Goal: Task Accomplishment & Management: Complete application form

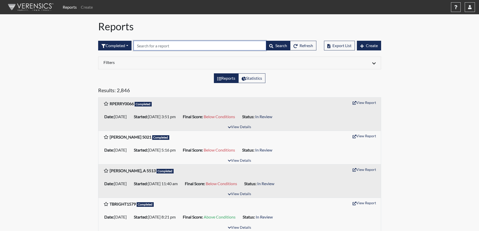
click at [190, 46] on input "text" at bounding box center [199, 46] width 132 height 10
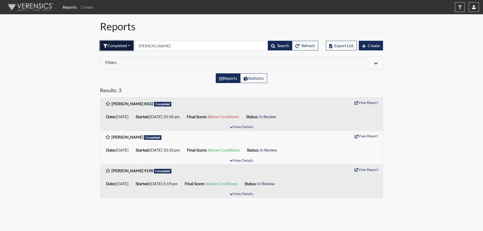
click at [122, 46] on button "Completed" at bounding box center [116, 46] width 33 height 10
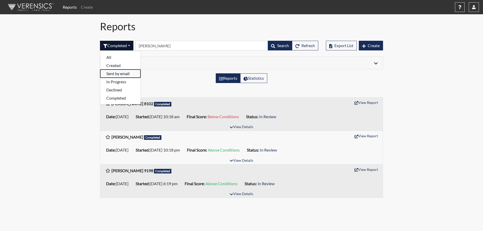
click at [120, 73] on button "Sent by email" at bounding box center [120, 74] width 40 height 8
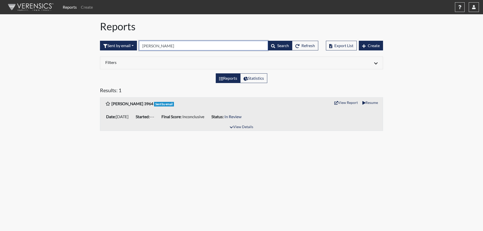
click at [153, 47] on input "[PERSON_NAME]" at bounding box center [203, 46] width 129 height 10
type input "t"
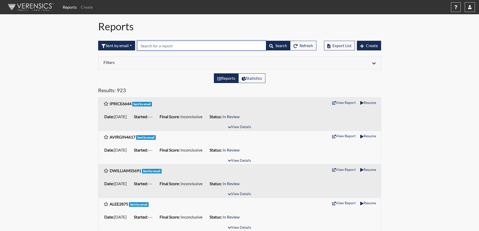
click at [186, 46] on input "text" at bounding box center [201, 46] width 129 height 10
click at [375, 48] on button "Create" at bounding box center [369, 46] width 24 height 10
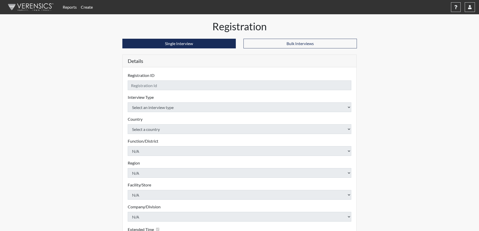
checkbox input "true"
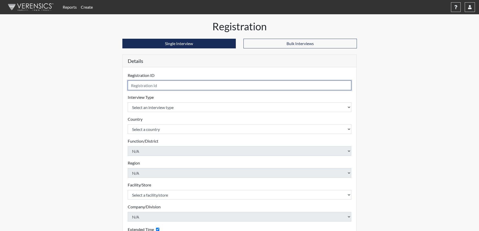
click at [165, 85] on input "text" at bounding box center [240, 86] width 224 height 10
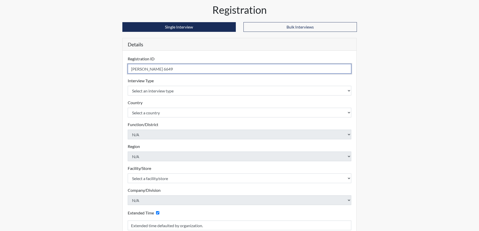
scroll to position [25, 0]
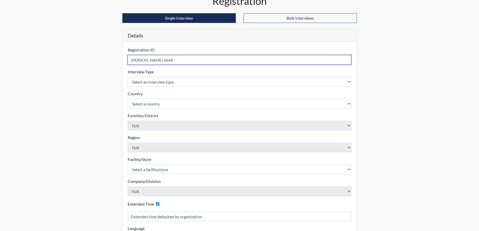
type input "[PERSON_NAME] 6649"
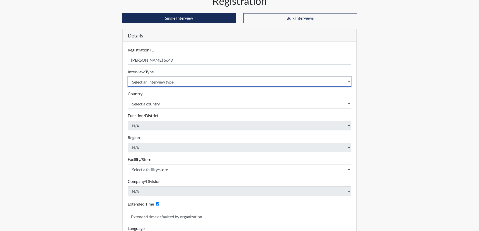
click at [190, 84] on select "Select an interview type Corrections Pre-Employment" at bounding box center [240, 82] width 224 height 10
select select "ff733e93-e1bf-11ea-9c9f-0eff0cf7eb8f"
click at [128, 77] on select "Select an interview type Corrections Pre-Employment" at bounding box center [240, 82] width 224 height 10
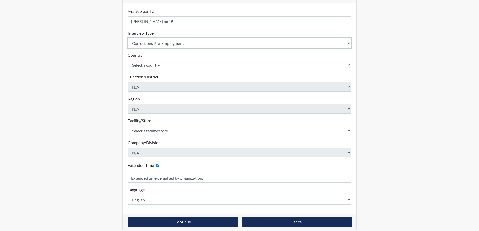
scroll to position [69, 0]
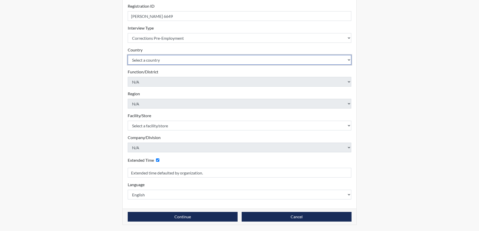
click at [164, 60] on select "Select a country [GEOGRAPHIC_DATA] [GEOGRAPHIC_DATA]" at bounding box center [240, 60] width 224 height 10
select select "united-states-of-[GEOGRAPHIC_DATA]"
click at [128, 55] on select "Select a country [GEOGRAPHIC_DATA] [GEOGRAPHIC_DATA]" at bounding box center [240, 60] width 224 height 10
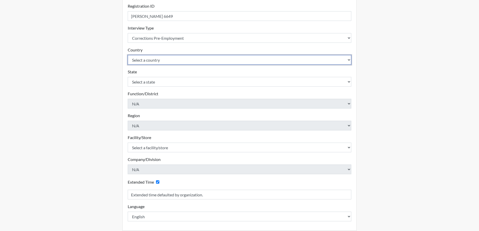
scroll to position [91, 0]
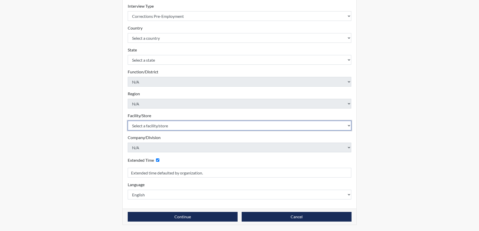
click at [175, 127] on select "Select a facility/store [GEOGRAPHIC_DATA] CI Broad River CI [PERSON_NAME] CI Di…" at bounding box center [240, 126] width 224 height 10
select select "e65c35f8-7a86-4895-8b3d-ac57a8e9252b"
click at [128, 121] on select "Select a facility/store [GEOGRAPHIC_DATA] CI Broad River CI [PERSON_NAME] CI Di…" at bounding box center [240, 126] width 224 height 10
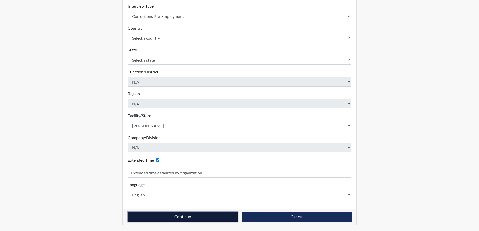
click at [187, 216] on button "Continue" at bounding box center [183, 217] width 110 height 10
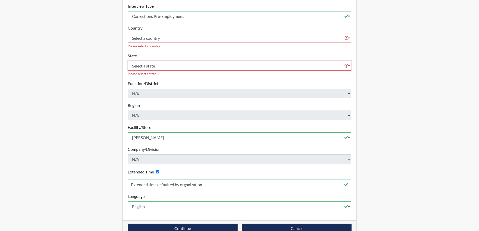
drag, startPoint x: 159, startPoint y: 61, endPoint x: 159, endPoint y: 65, distance: 4.6
click at [159, 61] on select "Select a state [US_STATE] [US_STATE] [US_STATE] [US_STATE] [US_STATE] [US_STATE…" at bounding box center [240, 66] width 224 height 10
select select "SC"
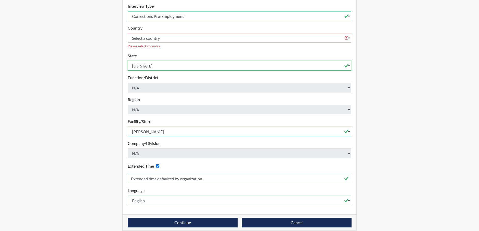
click at [128, 61] on select "Select a state [US_STATE] [US_STATE] [US_STATE] [US_STATE] [US_STATE] [US_STATE…" at bounding box center [240, 66] width 224 height 10
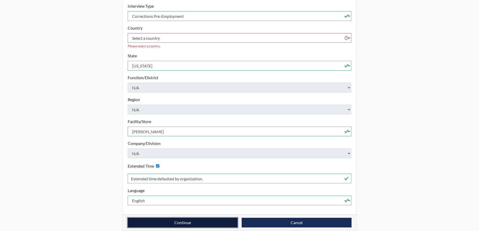
click at [180, 218] on button "Continue" at bounding box center [183, 223] width 110 height 10
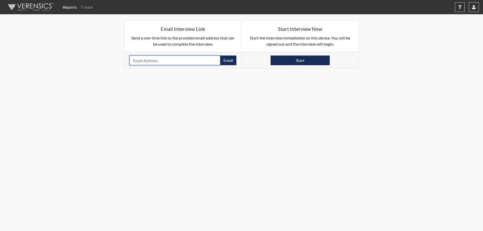
click at [169, 64] on input "email" at bounding box center [174, 61] width 91 height 10
type input "[EMAIL_ADDRESS][DOMAIN_NAME]"
click at [226, 61] on button "Email" at bounding box center [228, 61] width 16 height 10
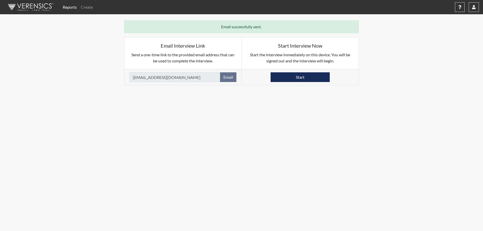
click at [28, 7] on img at bounding box center [30, 6] width 59 height 15
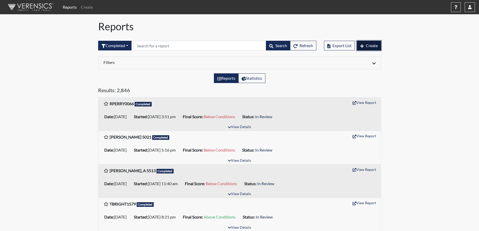
click at [372, 45] on span "Create" at bounding box center [372, 45] width 12 height 5
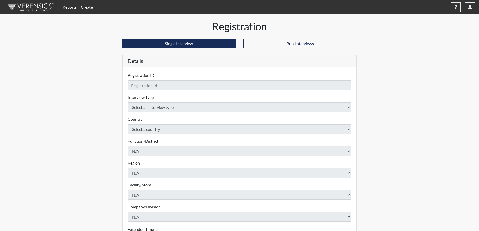
checkbox input "true"
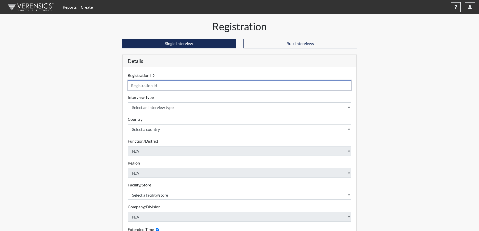
click at [243, 86] on input "text" at bounding box center [240, 86] width 224 height 10
type input "[PERSON_NAME] 9115"
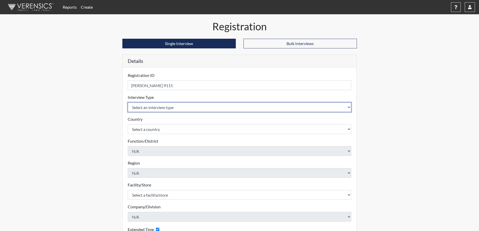
click at [225, 111] on select "Select an interview type Corrections Pre-Employment" at bounding box center [240, 107] width 224 height 10
select select "ff733e93-e1bf-11ea-9c9f-0eff0cf7eb8f"
click at [128, 102] on select "Select an interview type Corrections Pre-Employment" at bounding box center [240, 107] width 224 height 10
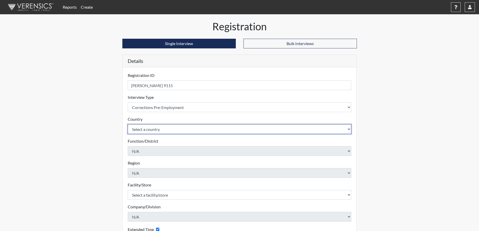
click at [216, 128] on select "Select a country [GEOGRAPHIC_DATA] [GEOGRAPHIC_DATA]" at bounding box center [240, 129] width 224 height 10
select select "united-states-of-[GEOGRAPHIC_DATA]"
click at [128, 124] on select "Select a country [GEOGRAPHIC_DATA] [GEOGRAPHIC_DATA]" at bounding box center [240, 129] width 224 height 10
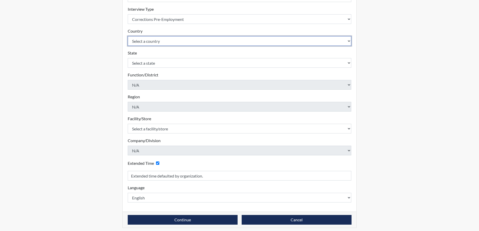
scroll to position [91, 0]
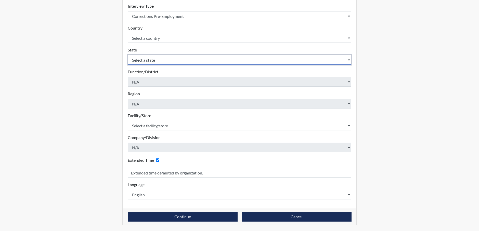
click at [156, 57] on select "Select a state [US_STATE] [US_STATE] [US_STATE] [US_STATE] [US_STATE] [US_STATE…" at bounding box center [240, 60] width 224 height 10
select select "SC"
click at [128, 55] on select "Select a state [US_STATE] [US_STATE] [US_STATE] [US_STATE] [US_STATE] [US_STATE…" at bounding box center [240, 60] width 224 height 10
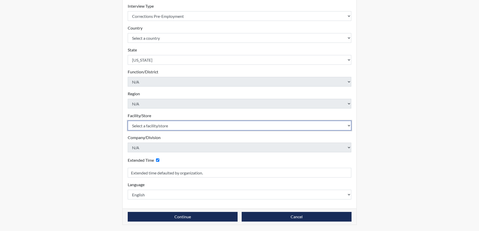
click at [178, 125] on select "Select a facility/store [GEOGRAPHIC_DATA] CI Broad River CI [PERSON_NAME] CI Di…" at bounding box center [240, 126] width 224 height 10
select select "0d391a50-d13c-4c4c-9d7e-c8b7519baf63"
click at [128, 121] on select "Select a facility/store [GEOGRAPHIC_DATA] CI Broad River CI [PERSON_NAME] CI Di…" at bounding box center [240, 126] width 224 height 10
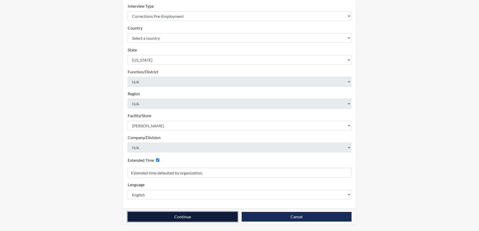
click at [182, 218] on button "Continue" at bounding box center [183, 217] width 110 height 10
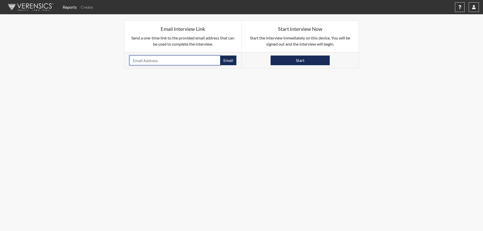
click at [188, 60] on input "email" at bounding box center [174, 61] width 91 height 10
type input "[EMAIL_ADDRESS][DOMAIN_NAME]"
click at [232, 63] on button "Email" at bounding box center [228, 61] width 16 height 10
